Goal: Task Accomplishment & Management: Manage account settings

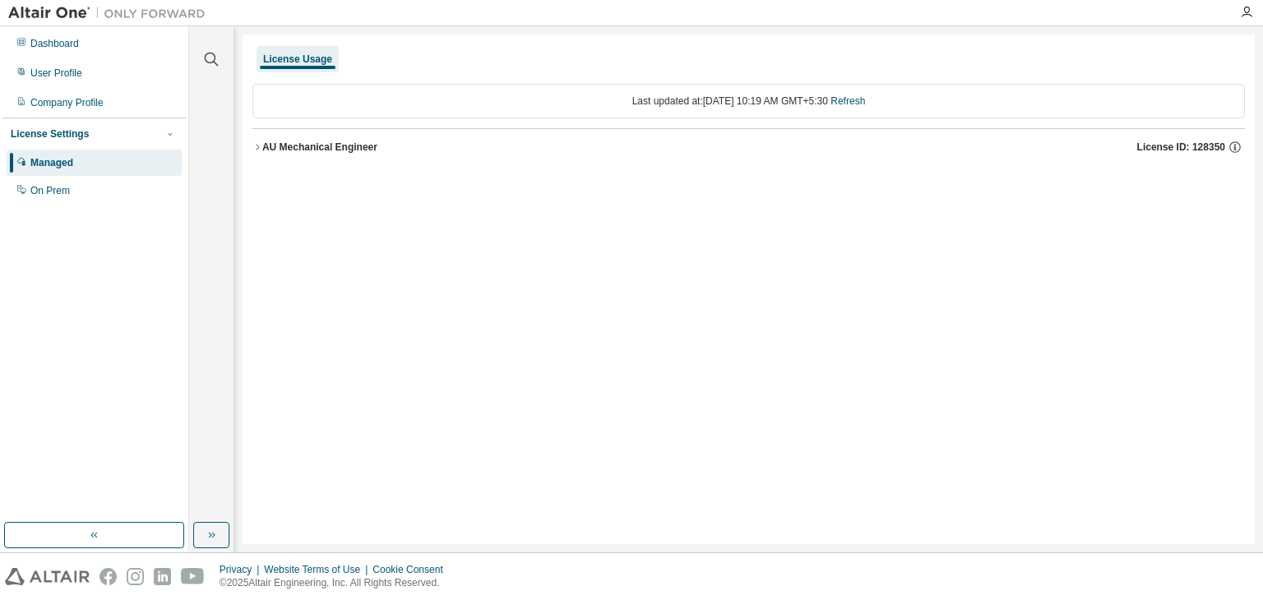
click at [259, 149] on icon "button" at bounding box center [257, 147] width 10 height 10
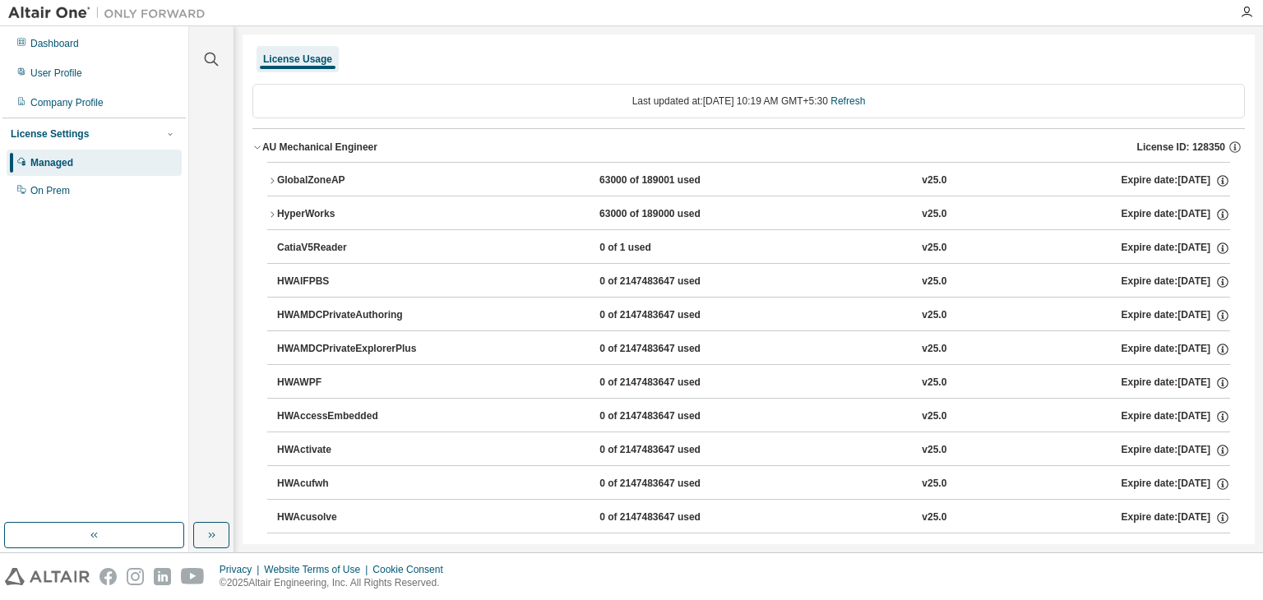
click at [273, 180] on icon "button" at bounding box center [272, 181] width 10 height 10
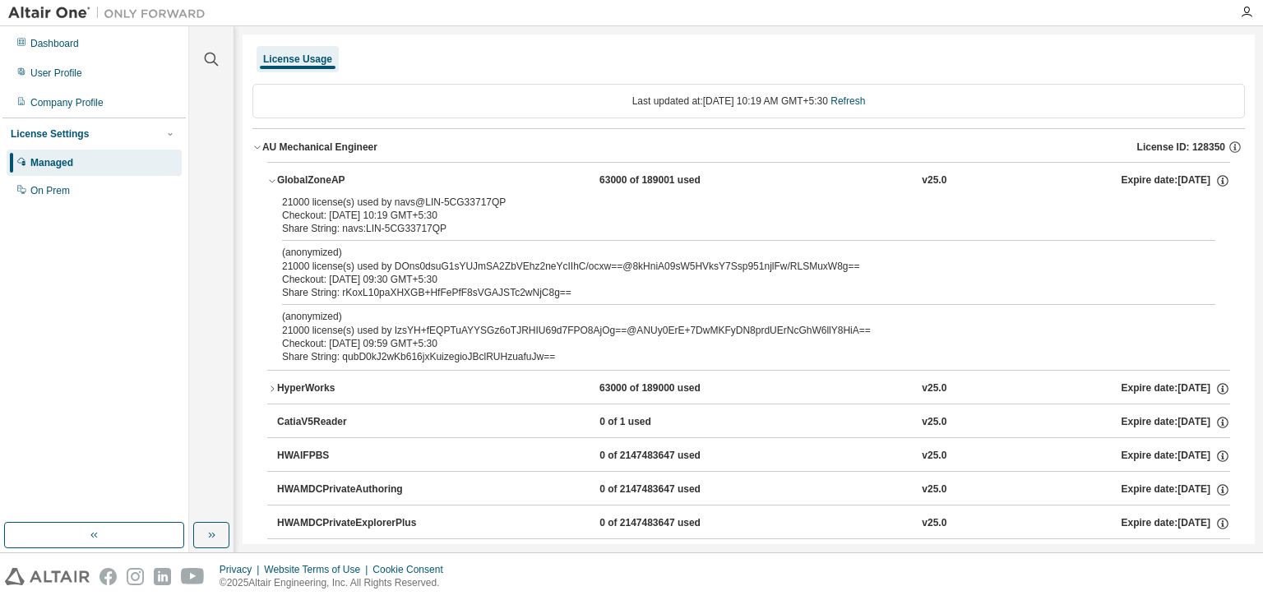
click at [268, 392] on icon "button" at bounding box center [272, 389] width 10 height 10
